Goal: Information Seeking & Learning: Learn about a topic

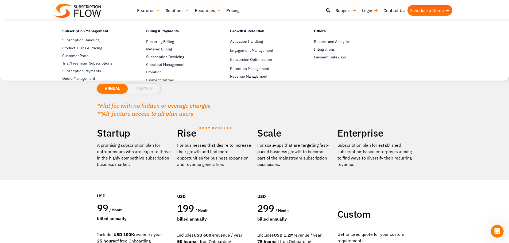
click at [155, 11] on link "Features" at bounding box center [148, 10] width 29 height 11
